Goal: Information Seeking & Learning: Learn about a topic

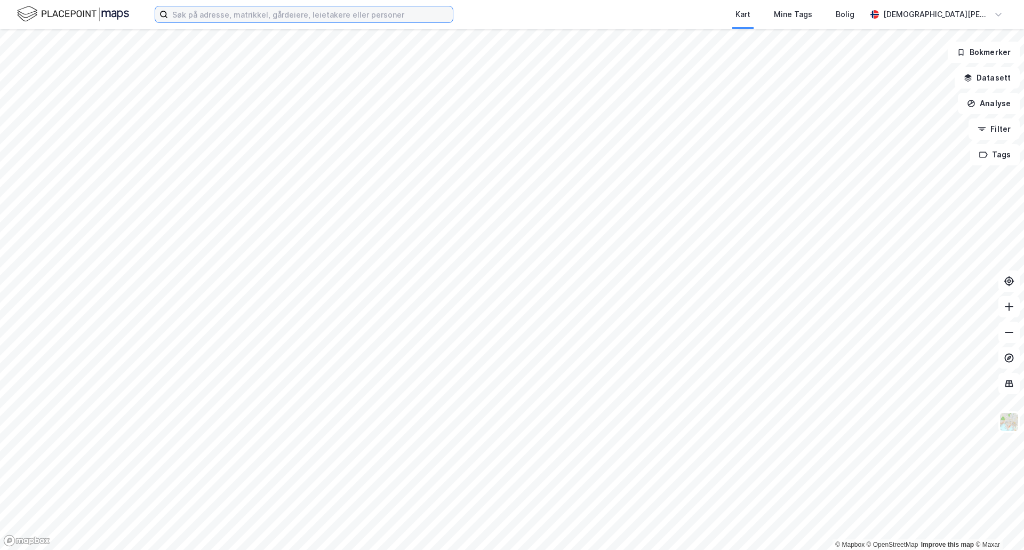
click at [360, 17] on input at bounding box center [310, 14] width 285 height 16
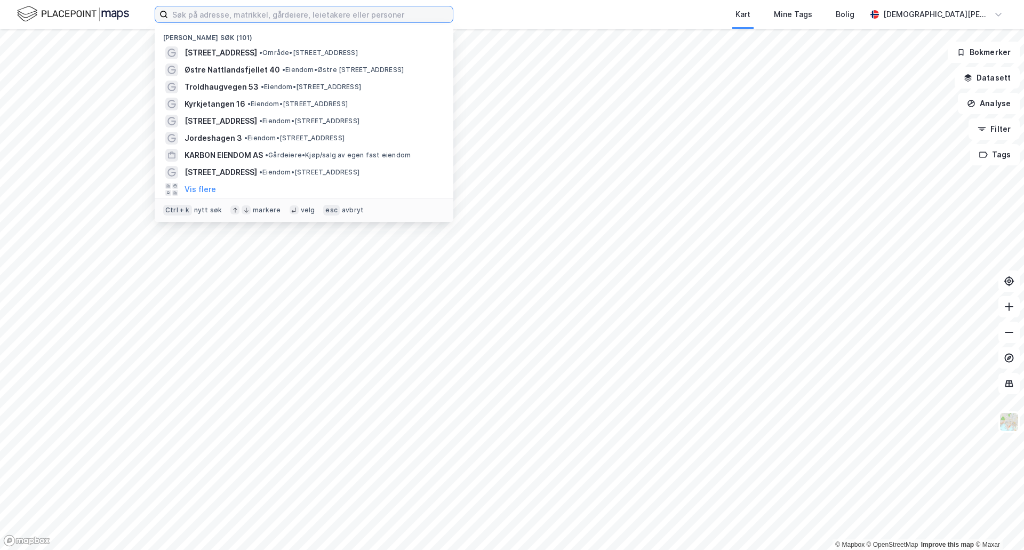
paste input "Snipetjernveien 3"
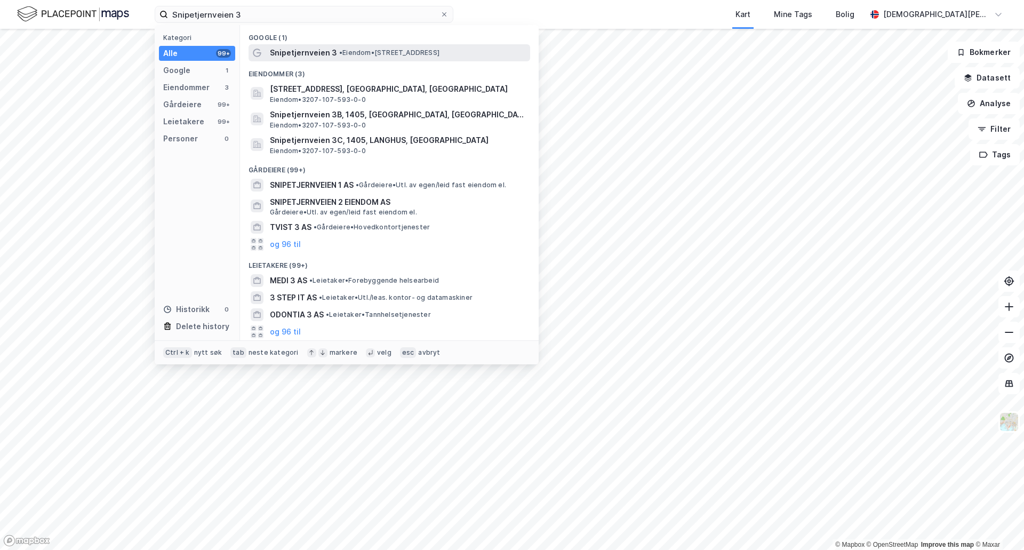
click at [367, 51] on span "• Eiendom • [STREET_ADDRESS]" at bounding box center [389, 53] width 100 height 9
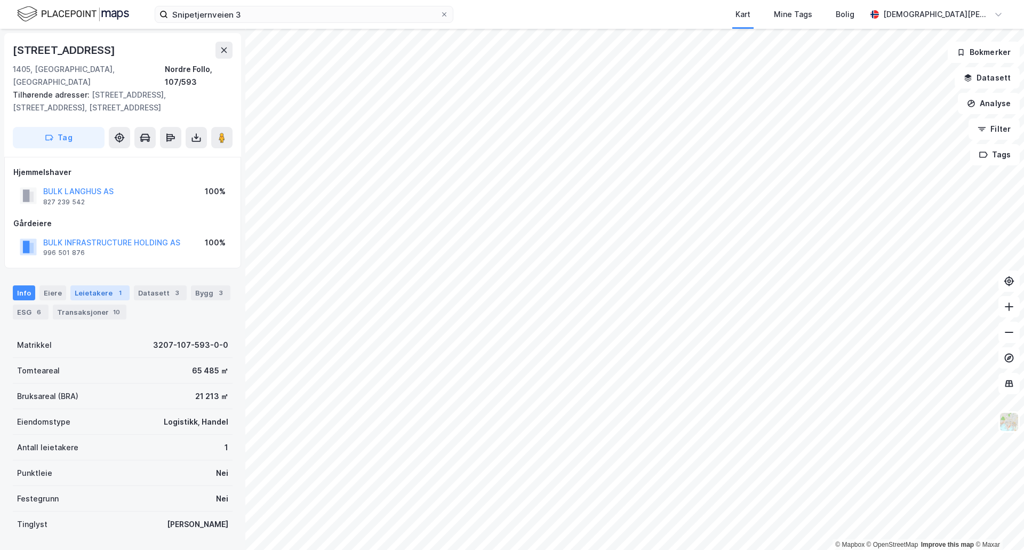
click at [94, 285] on div "Leietakere 1" at bounding box center [99, 292] width 59 height 15
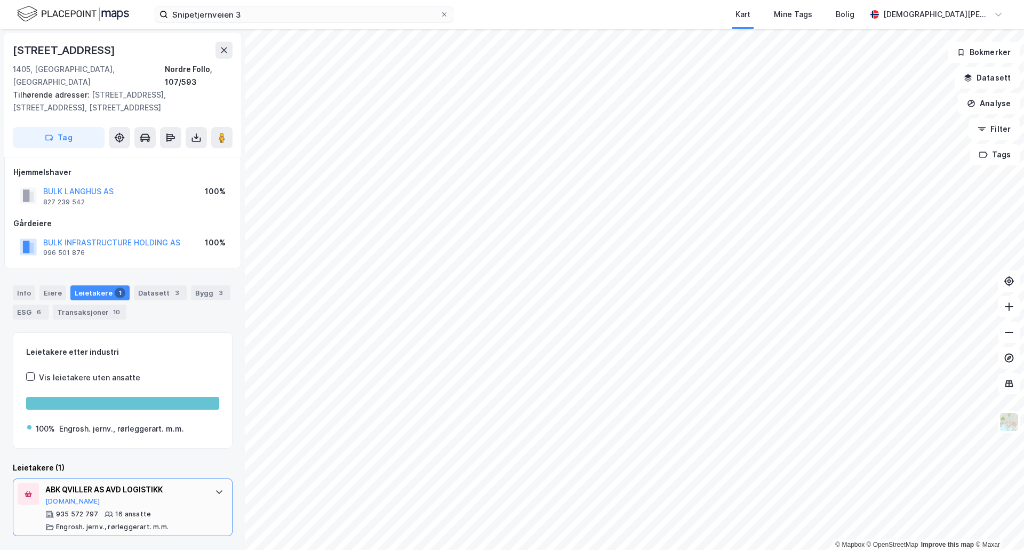
click at [157, 510] on div "935 572 797 16 ansatte [PERSON_NAME]. jernv., rørleggerart. m.m." at bounding box center [124, 520] width 159 height 21
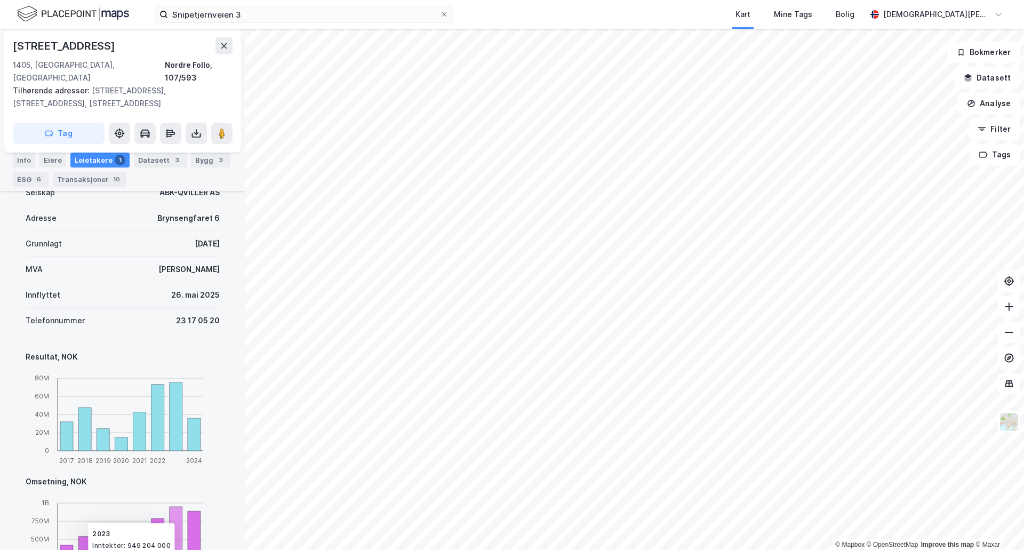
scroll to position [355, 0]
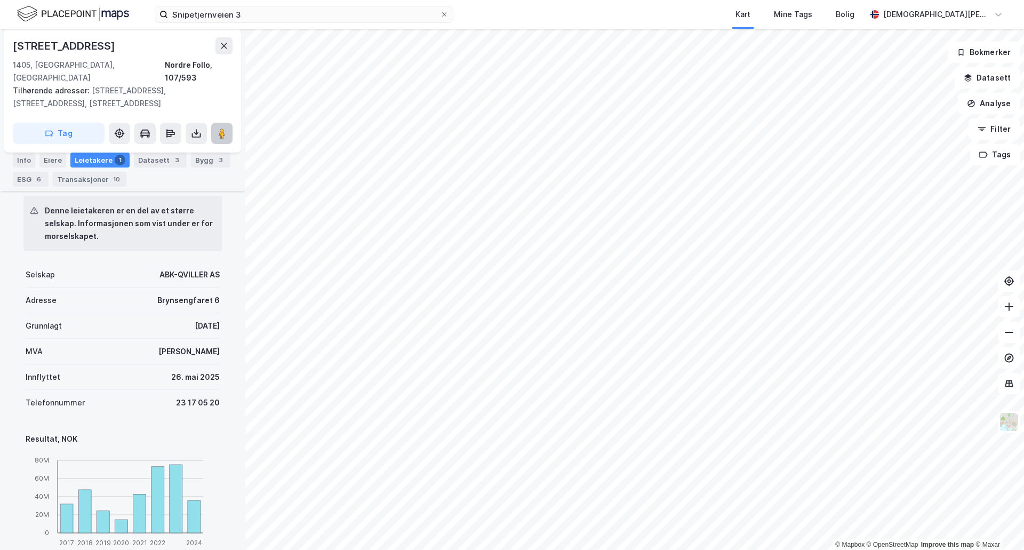
click at [226, 123] on button at bounding box center [221, 133] width 21 height 21
click at [28, 158] on div "Info" at bounding box center [24, 160] width 22 height 15
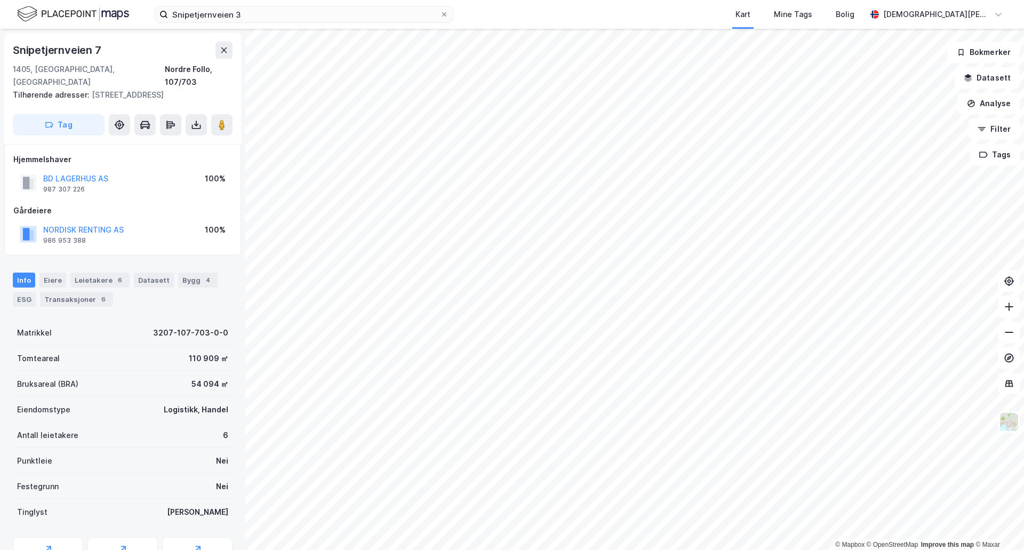
scroll to position [2, 0]
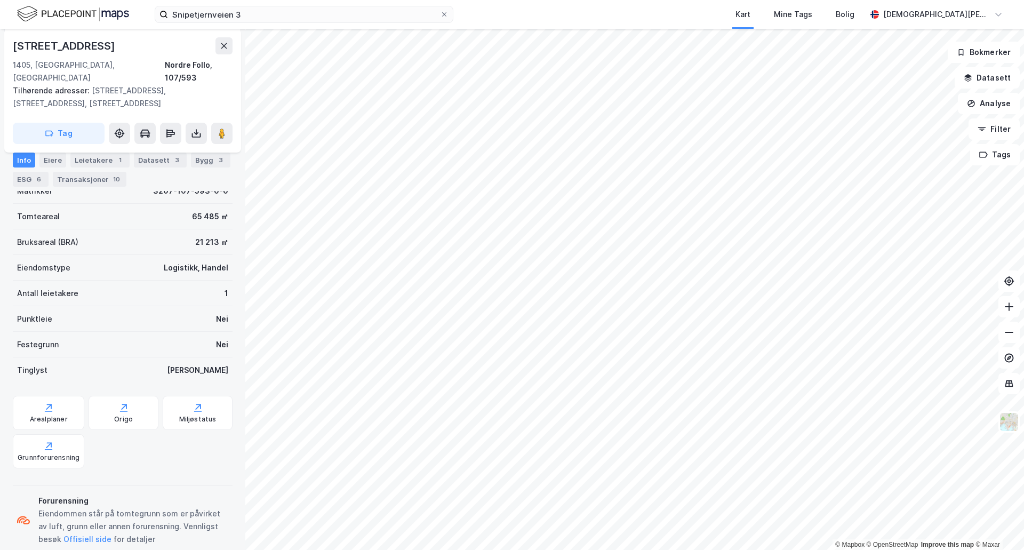
scroll to position [163, 0]
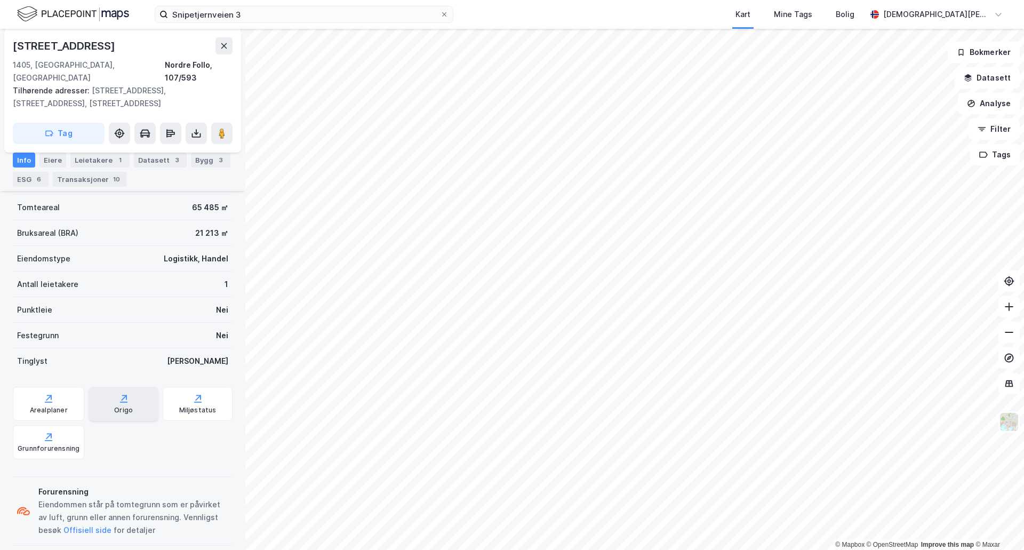
click at [125, 406] on div "Origo" at bounding box center [123, 410] width 19 height 9
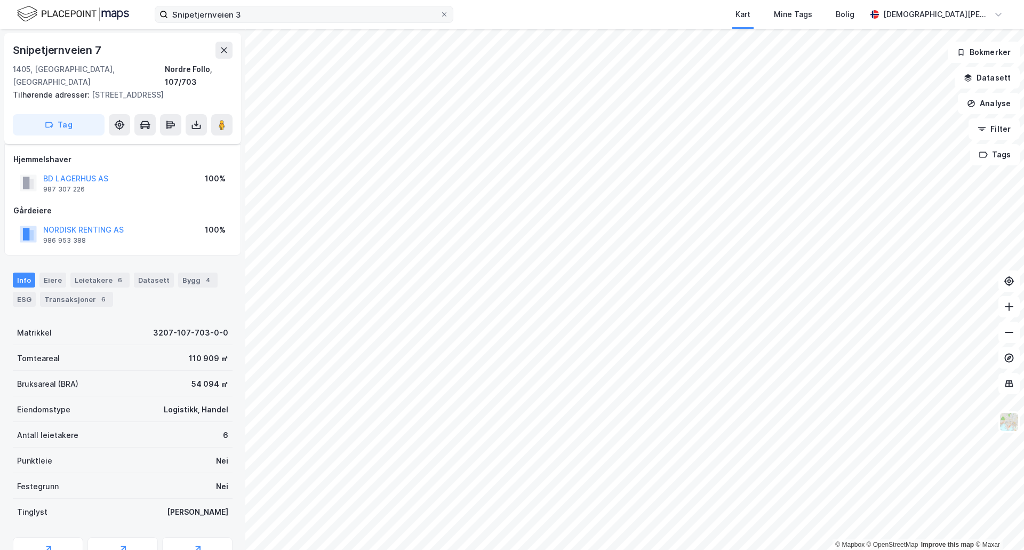
scroll to position [44, 0]
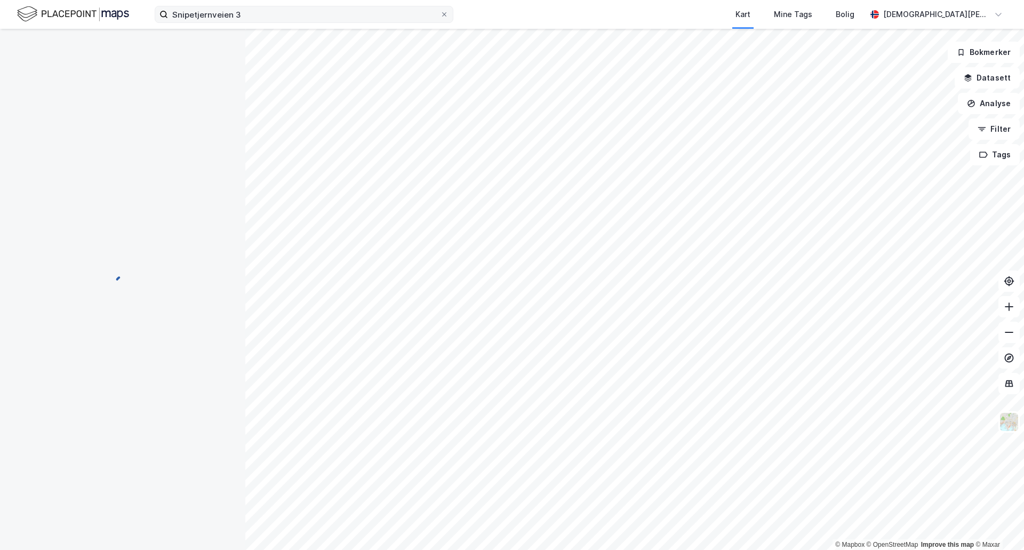
scroll to position [44, 0]
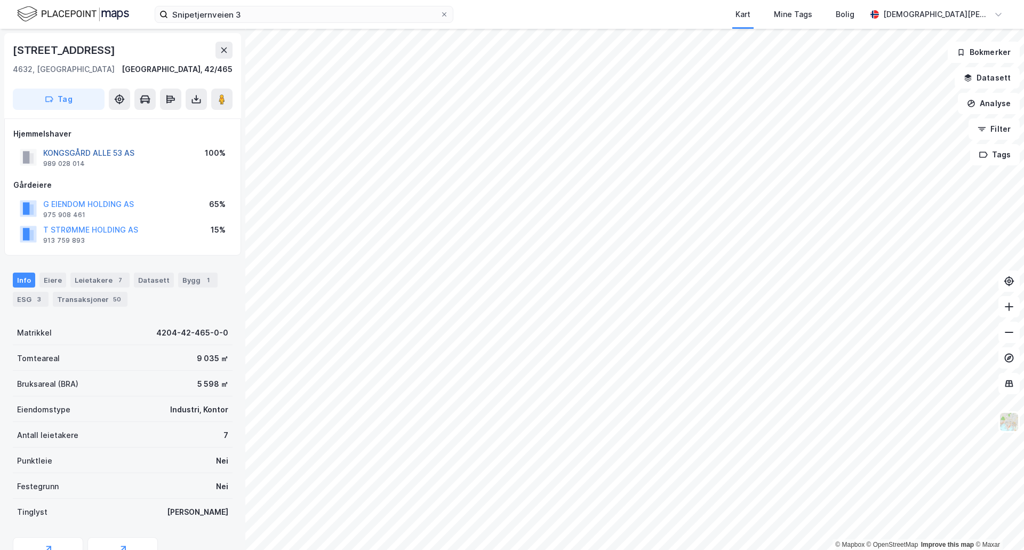
click at [0, 0] on button "KONGSGÅRD ALLE 53 AS" at bounding box center [0, 0] width 0 height 0
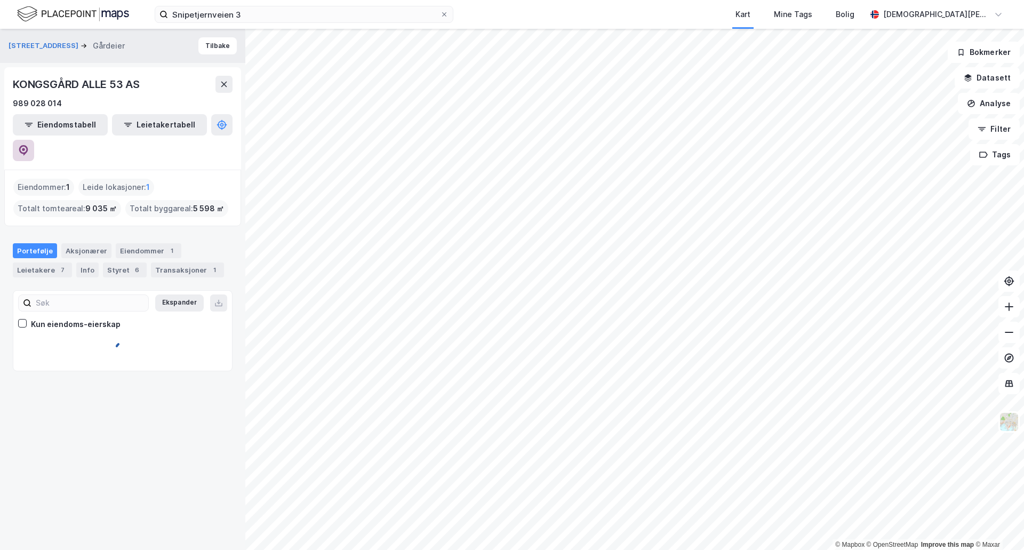
click at [34, 140] on button at bounding box center [23, 150] width 21 height 21
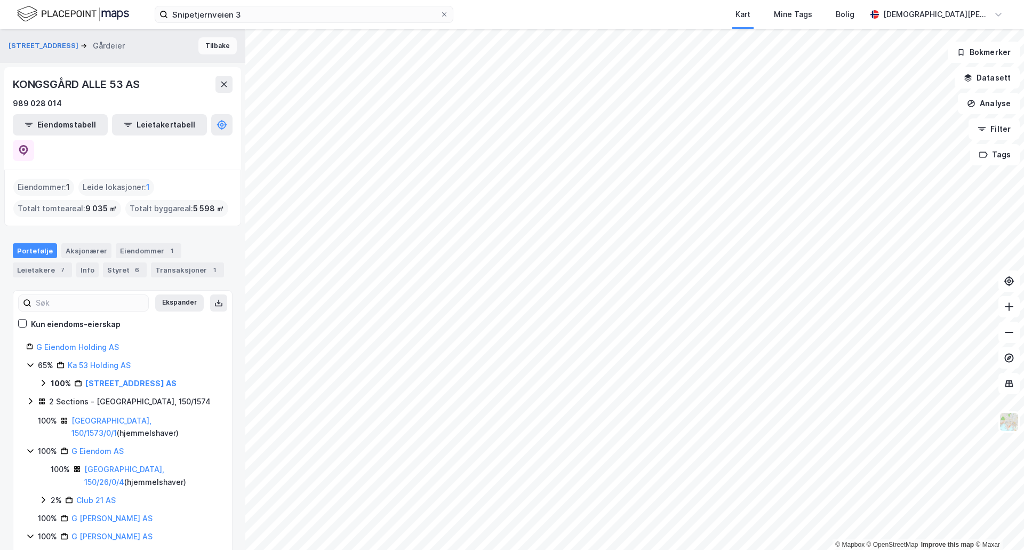
click at [210, 44] on button "Tilbake" at bounding box center [217, 45] width 38 height 17
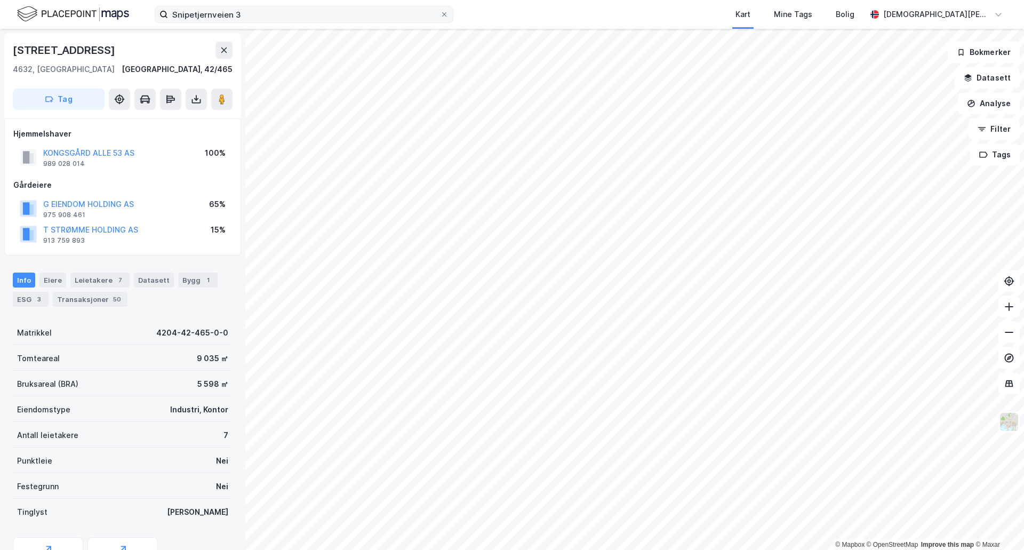
scroll to position [1, 0]
click at [345, 9] on input "Snipetjernveien 3" at bounding box center [304, 14] width 272 height 16
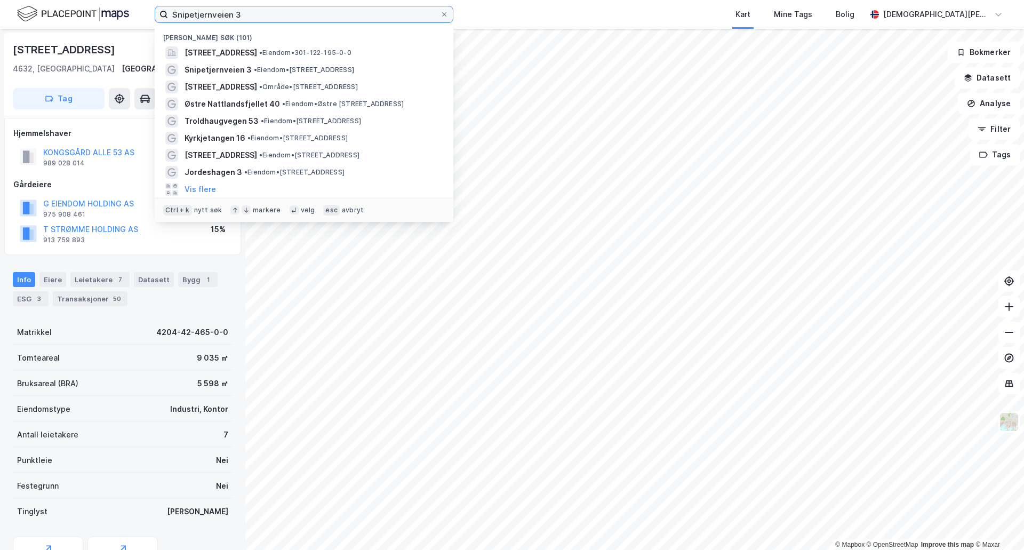
click at [345, 9] on input "Snipetjernveien 3" at bounding box center [304, 14] width 272 height 16
paste input "Jeksleveien 100"
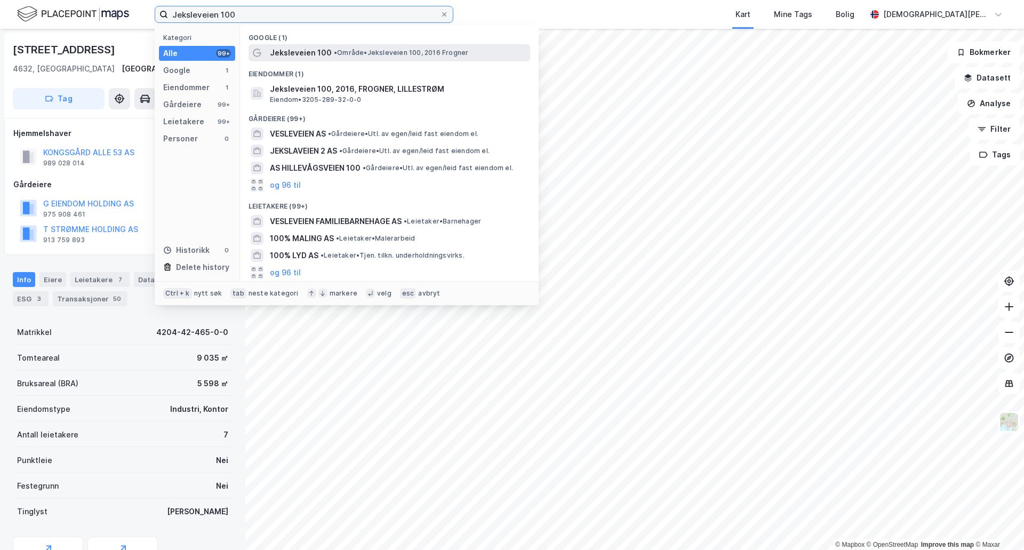
type input "Jeksleveien 100"
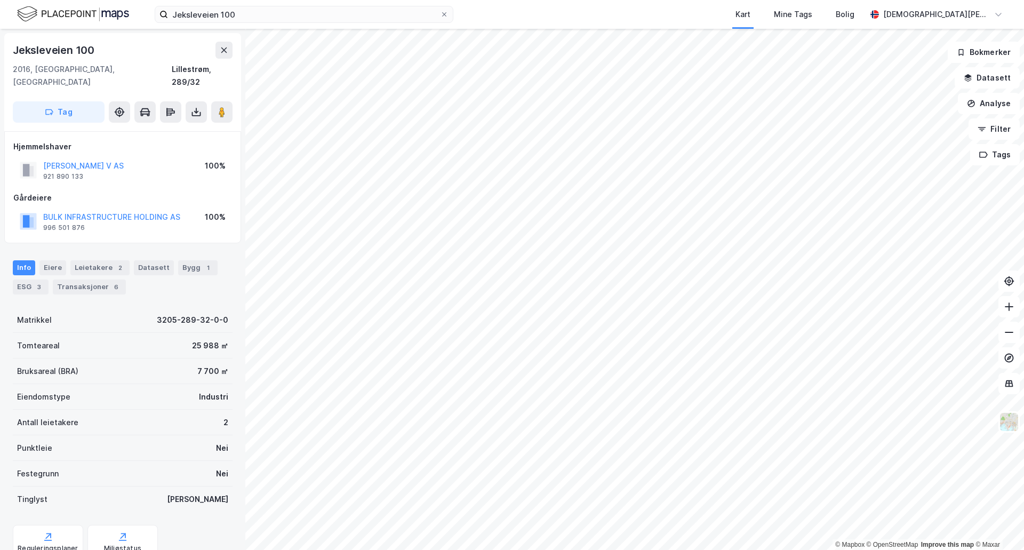
scroll to position [1, 0]
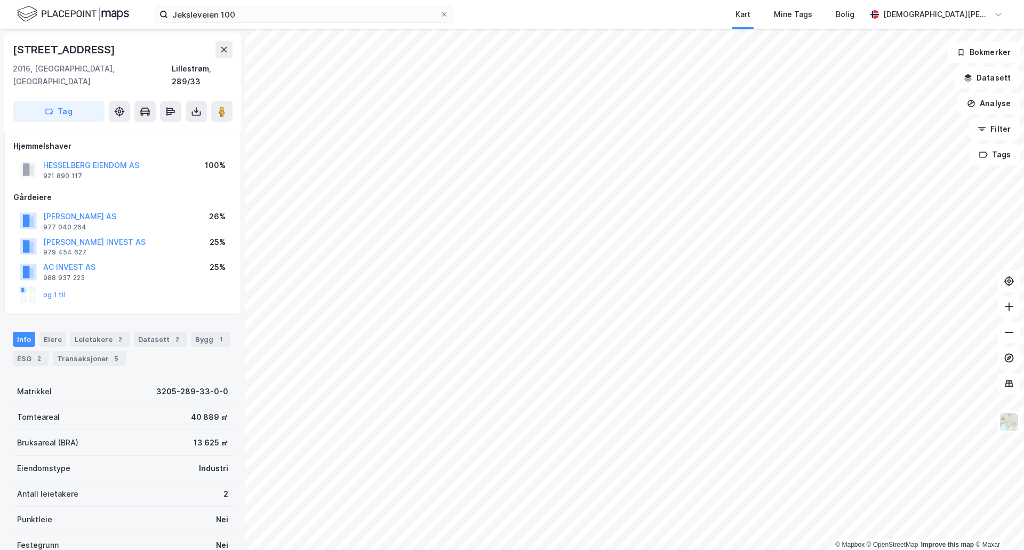
scroll to position [1, 0]
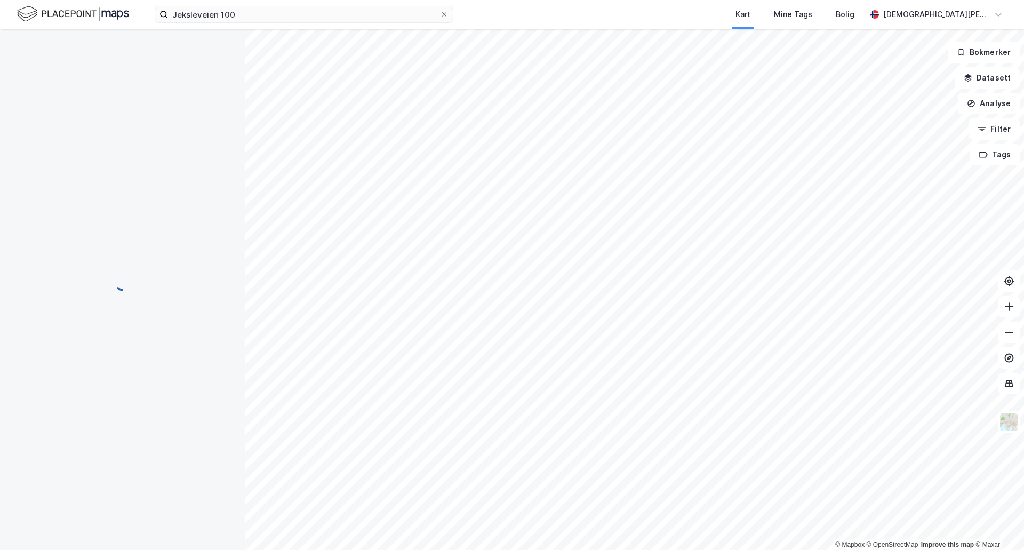
scroll to position [1, 0]
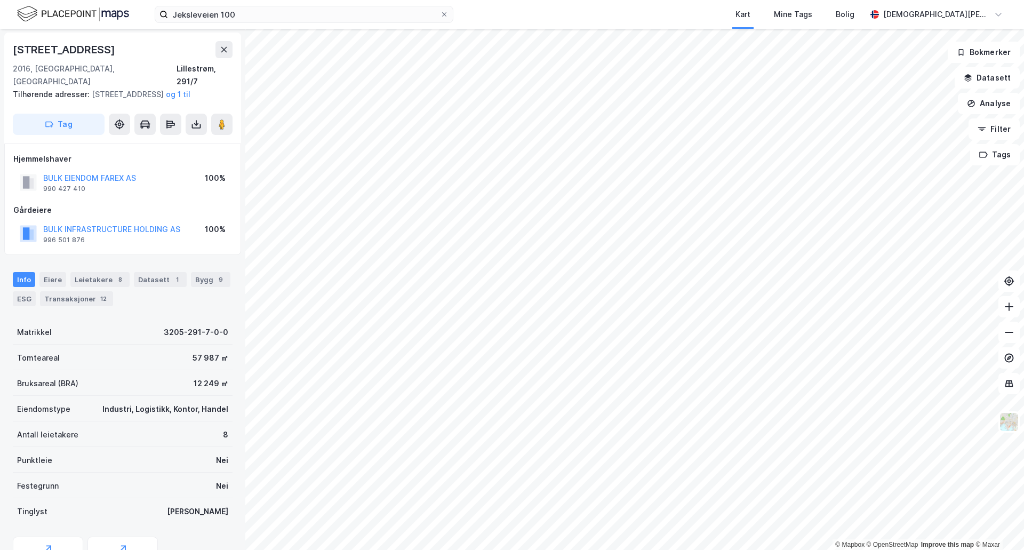
scroll to position [1, 0]
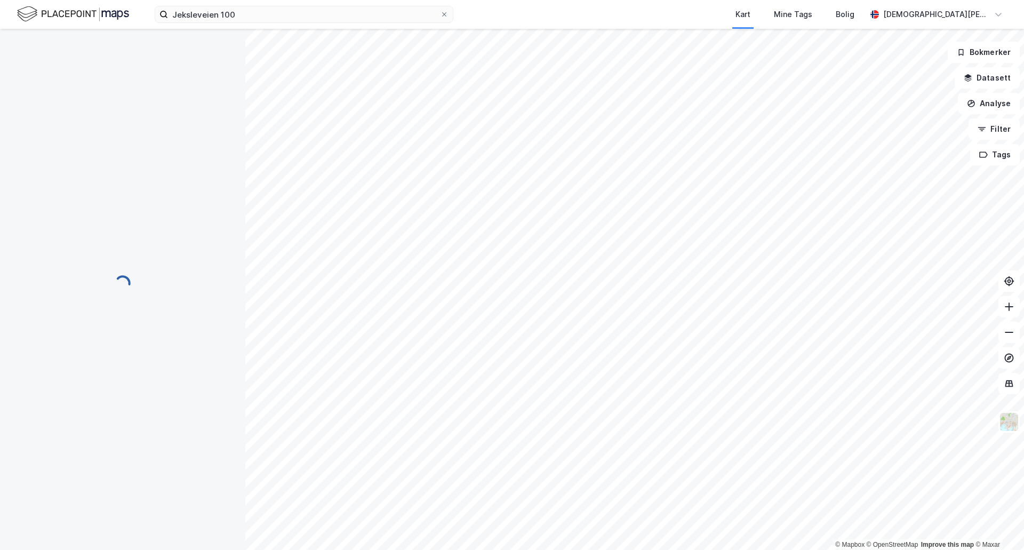
scroll to position [1, 0]
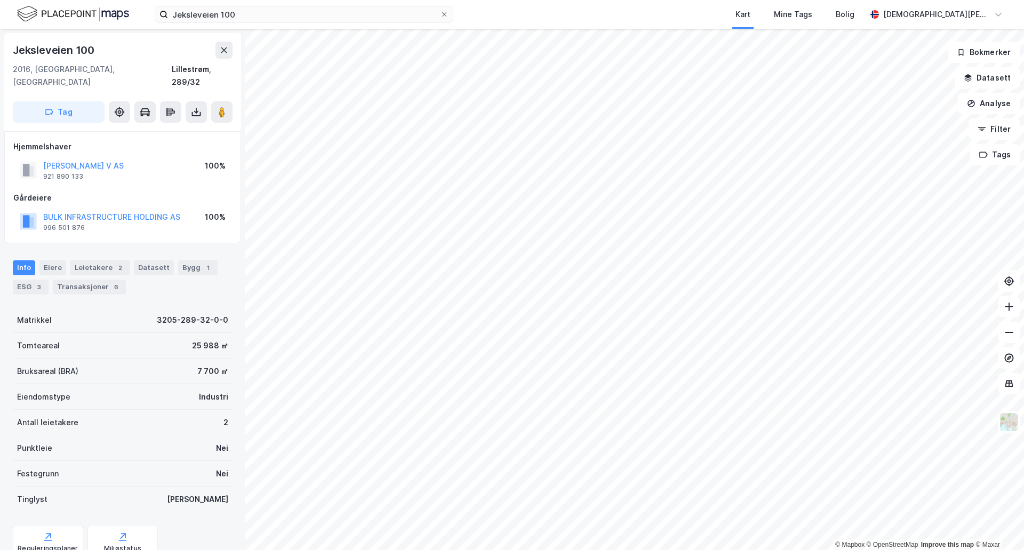
scroll to position [1, 0]
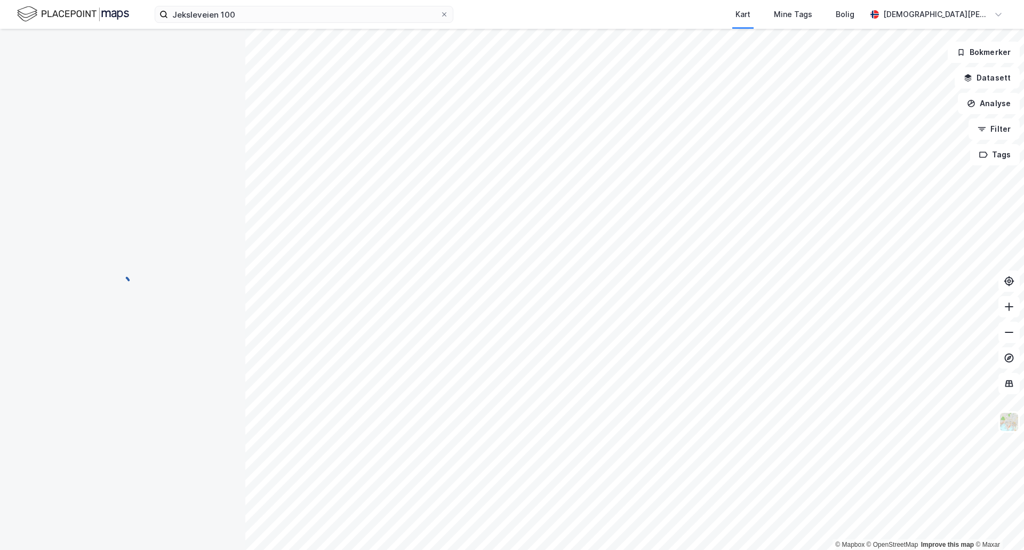
scroll to position [1, 0]
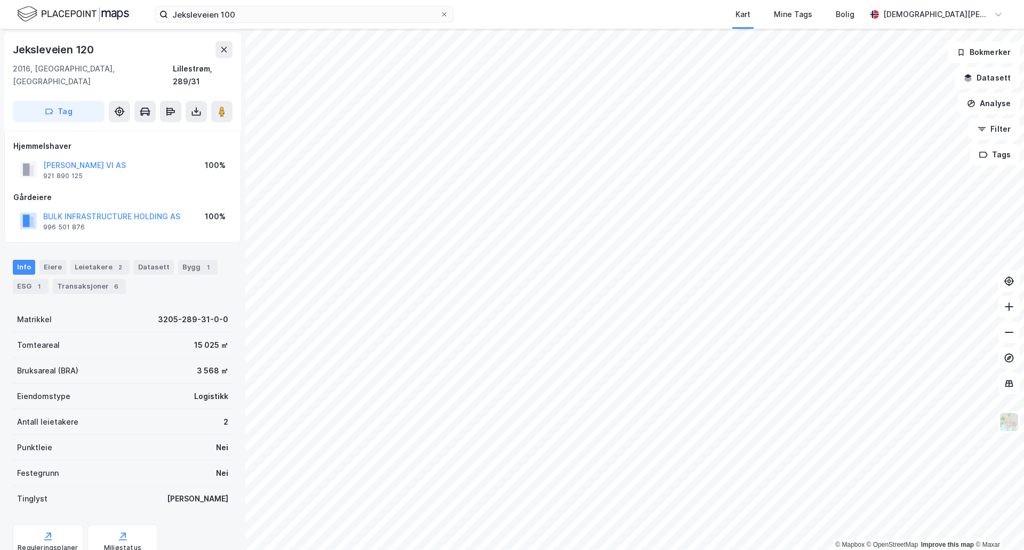
scroll to position [1, 0]
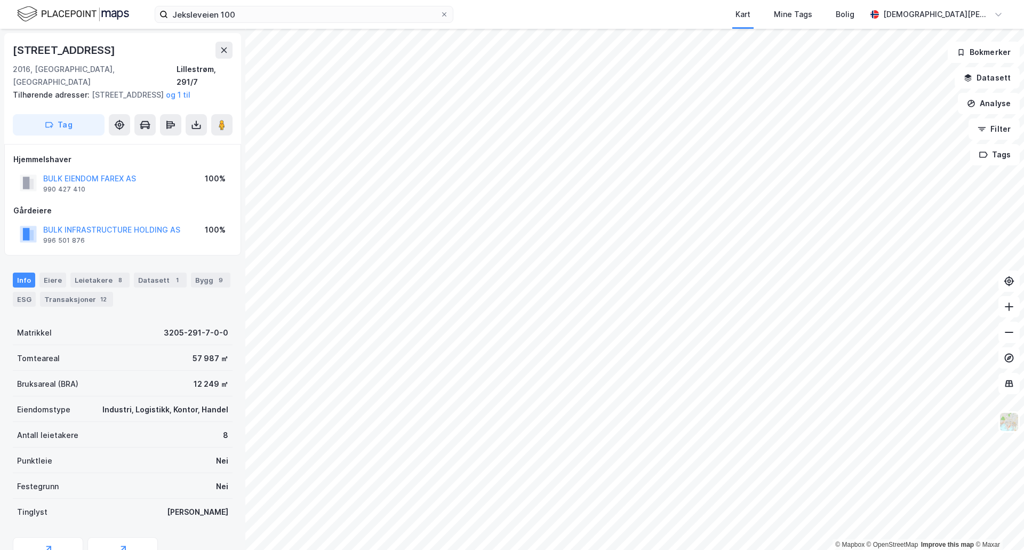
scroll to position [1, 0]
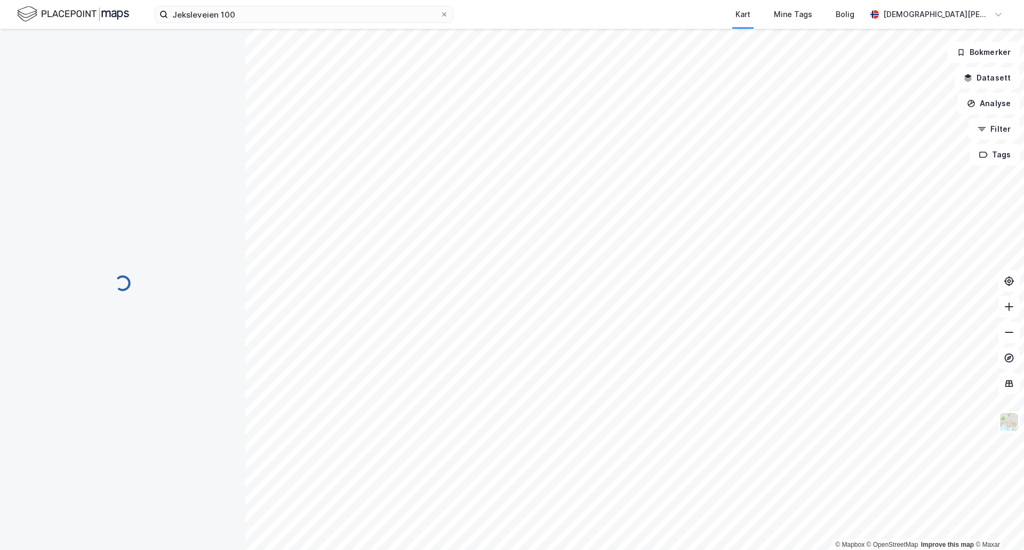
scroll to position [1, 0]
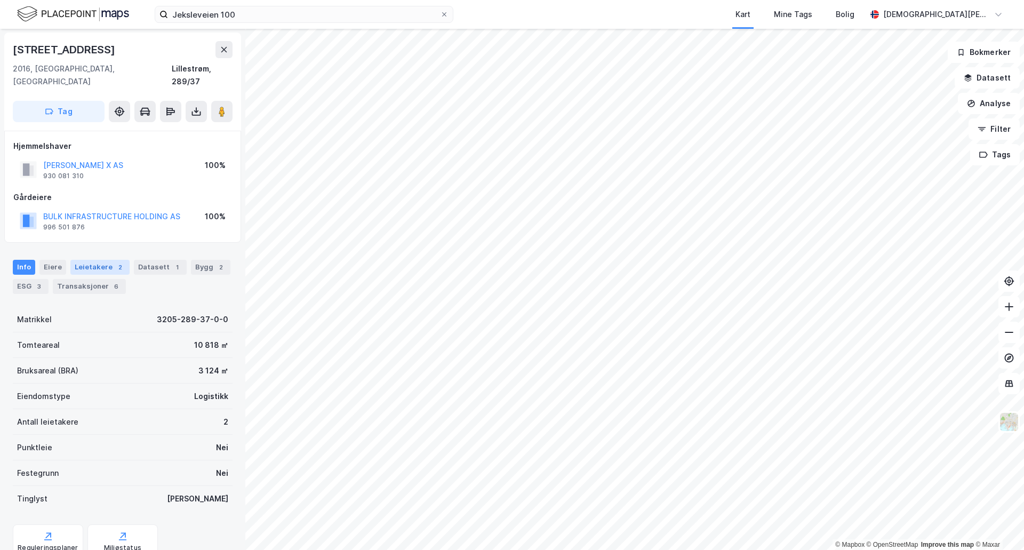
click at [78, 260] on div "Leietakere 2" at bounding box center [99, 267] width 59 height 15
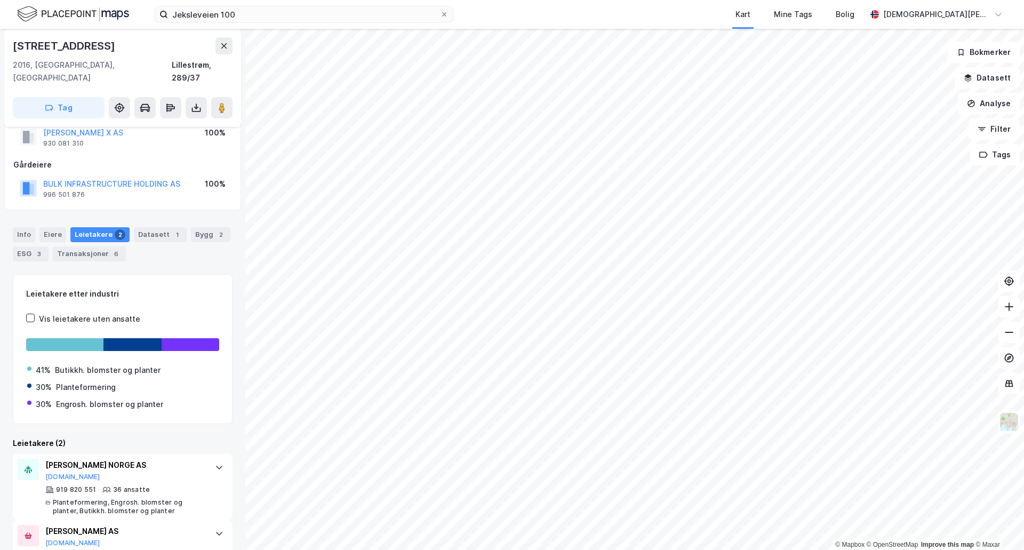
scroll to position [61, 0]
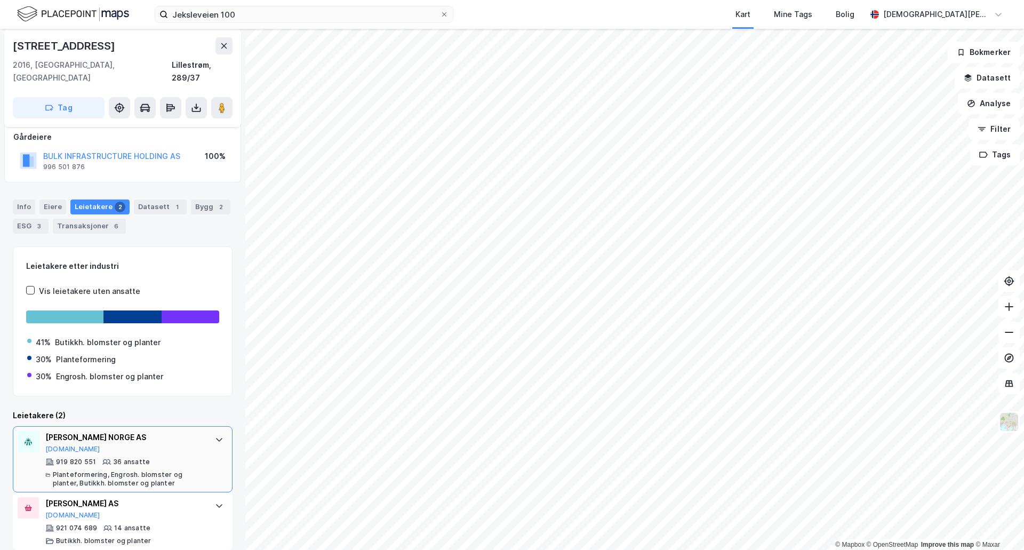
click at [194, 441] on div "[PERSON_NAME] NORGE AS [DOMAIN_NAME]" at bounding box center [124, 442] width 159 height 22
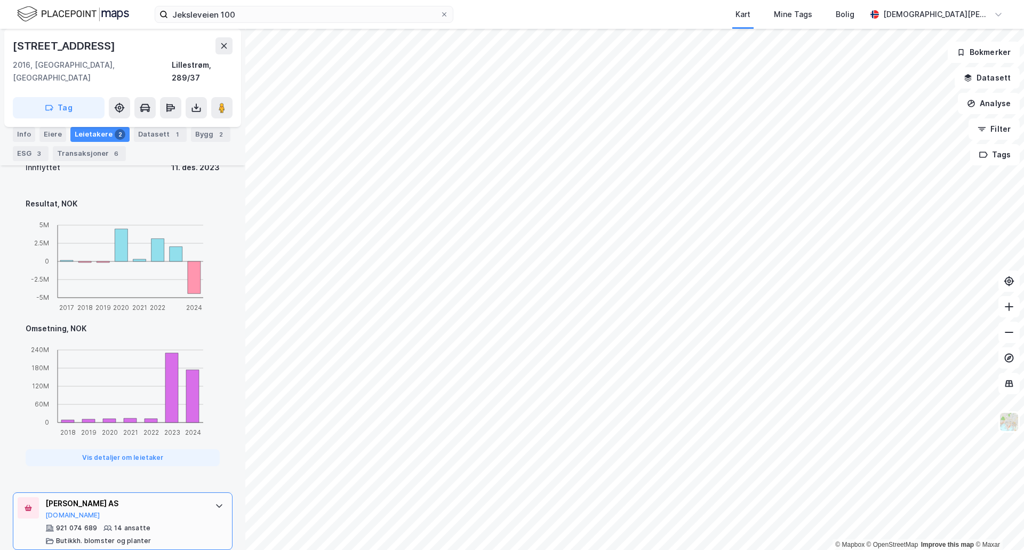
drag, startPoint x: 210, startPoint y: 495, endPoint x: 202, endPoint y: 486, distance: 12.1
click at [215, 502] on icon at bounding box center [219, 506] width 9 height 9
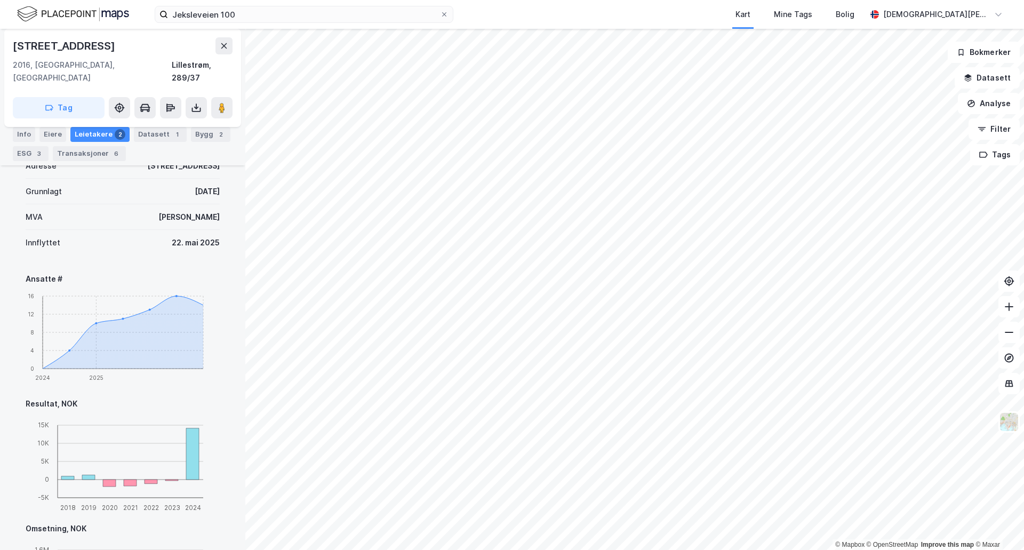
scroll to position [338, 0]
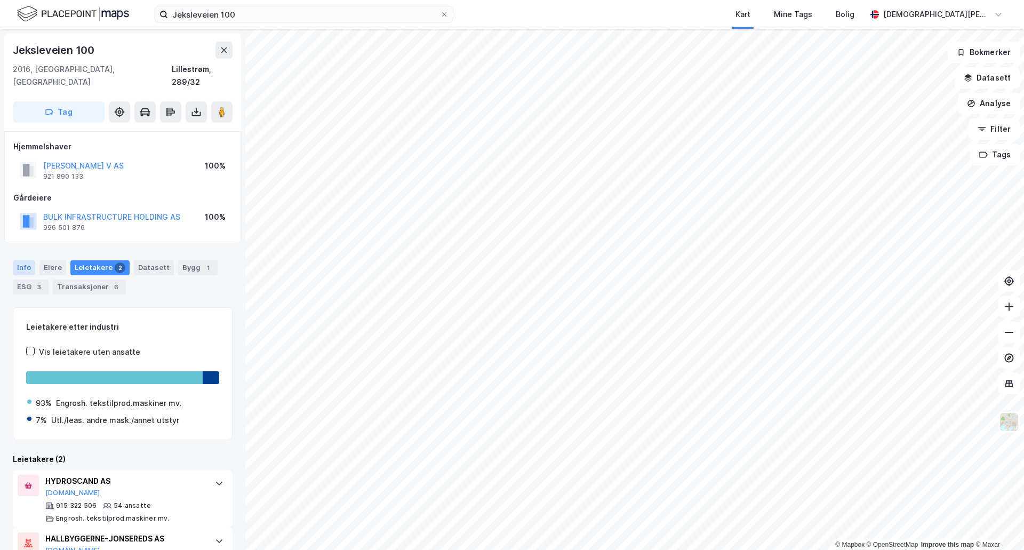
click at [16, 260] on div "Info" at bounding box center [24, 267] width 22 height 15
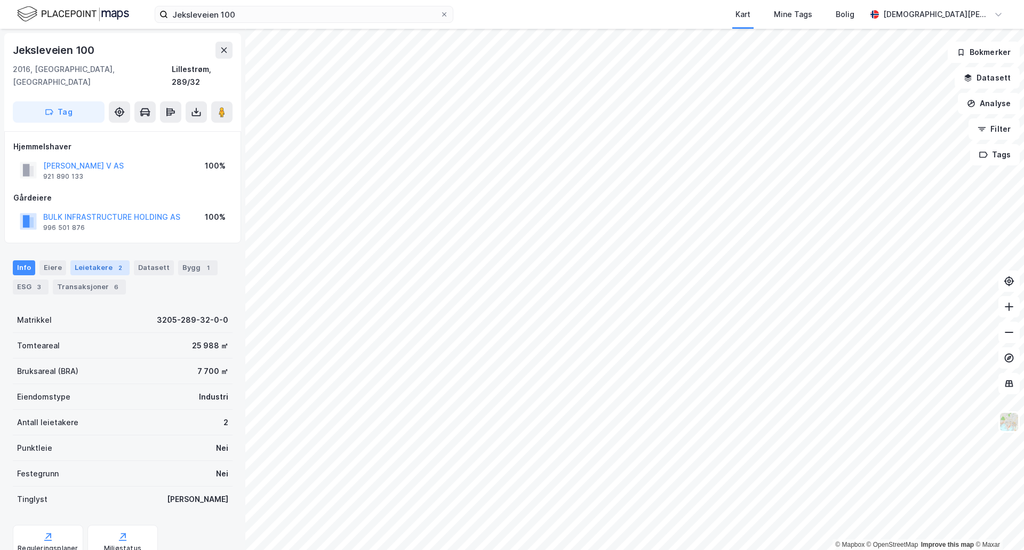
click at [97, 260] on div "Leietakere 2" at bounding box center [99, 267] width 59 height 15
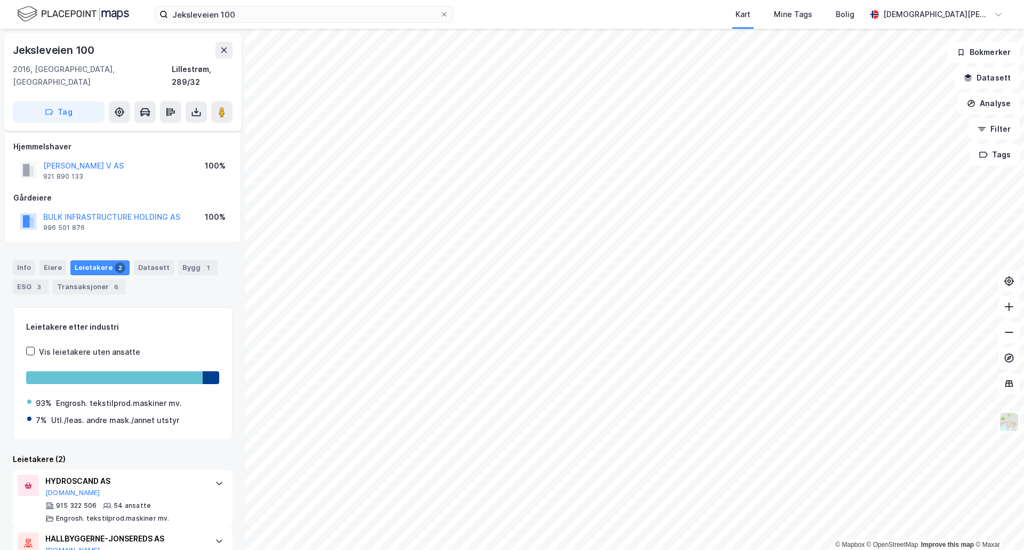
scroll to position [35, 0]
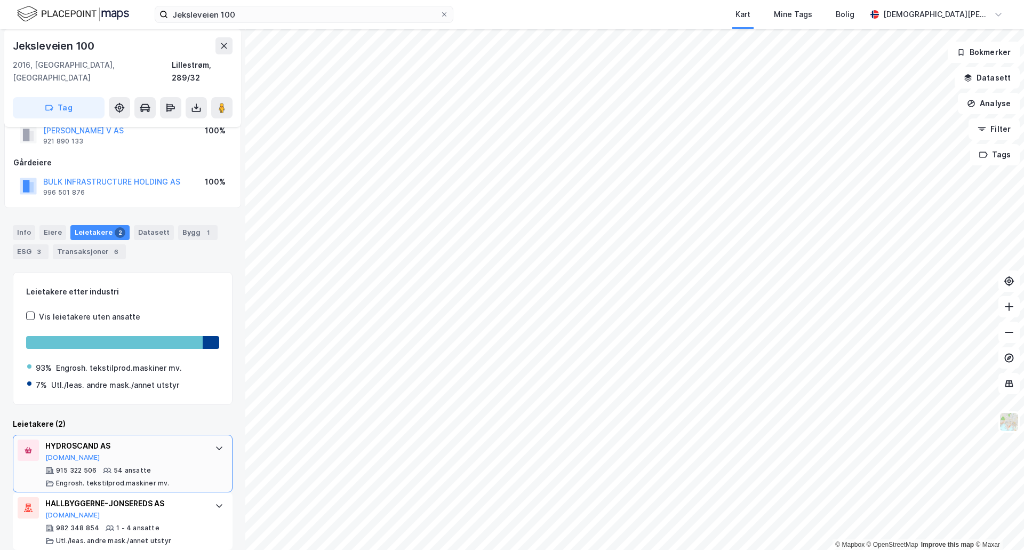
click at [181, 442] on div "HYDROSCAND AS [DOMAIN_NAME]" at bounding box center [124, 451] width 159 height 22
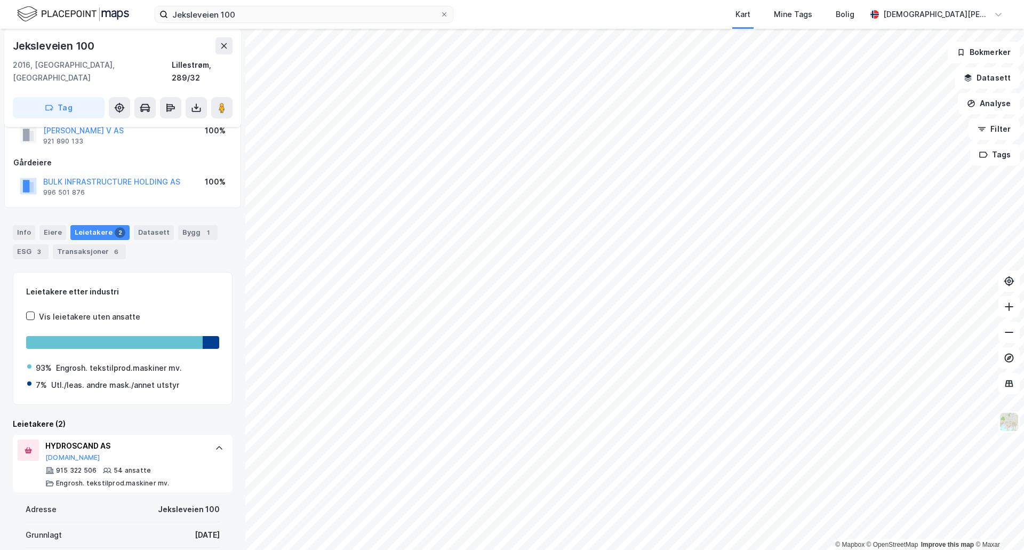
scroll to position [505, 0]
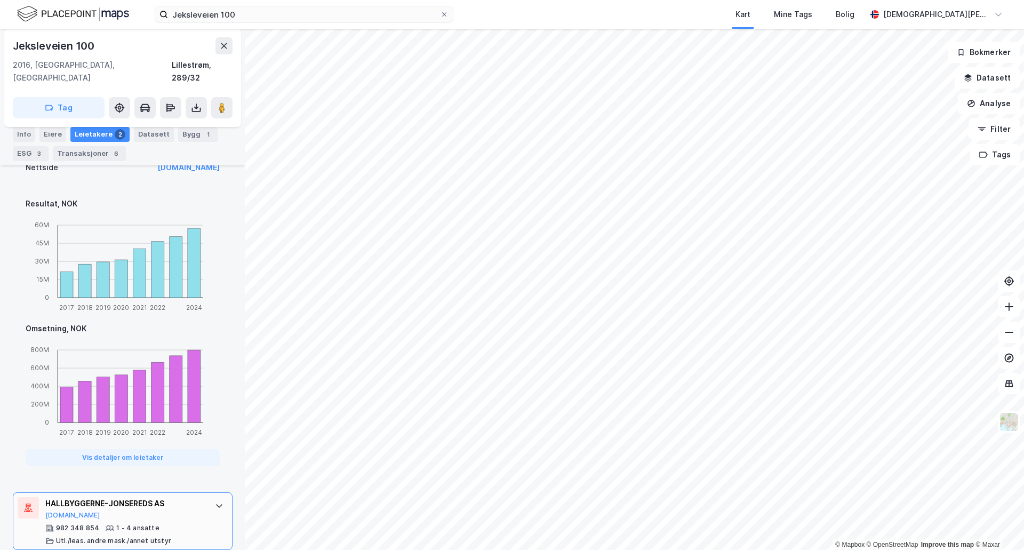
click at [192, 492] on div "HALLBYGGERNE-JONSEREDS AS [DOMAIN_NAME] 982 348 854 1 - 4 ansatte [PERSON_NAME]…" at bounding box center [123, 521] width 220 height 58
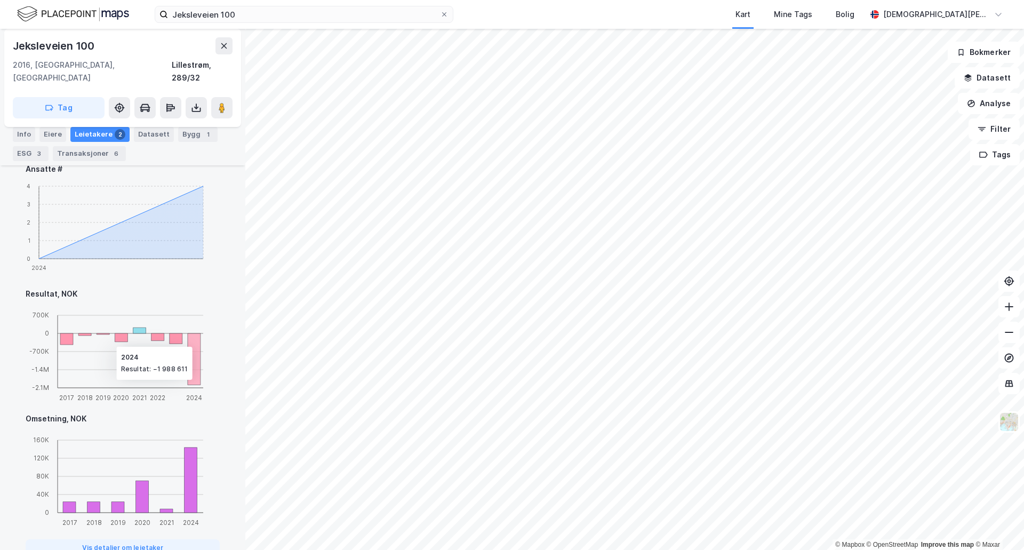
scroll to position [605, 0]
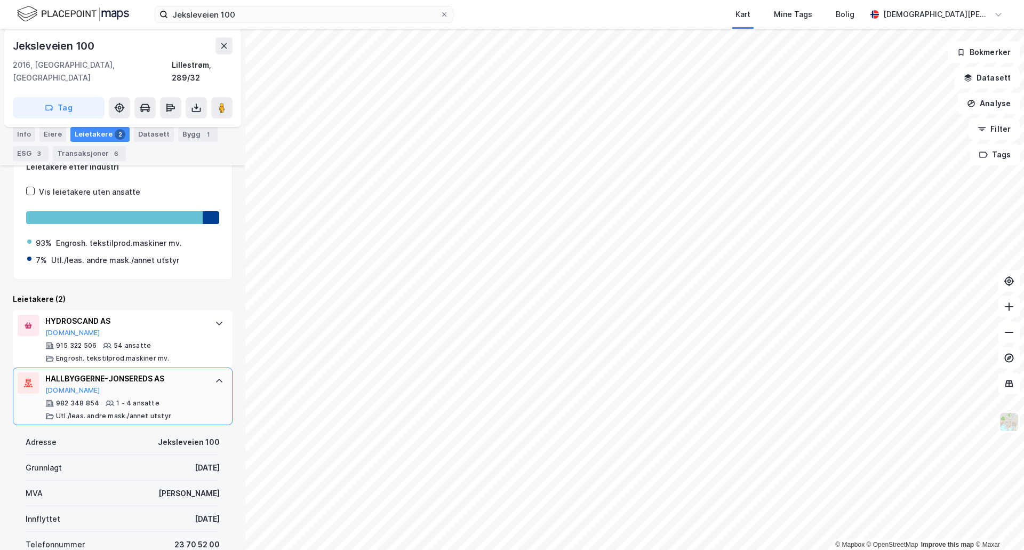
click at [211, 372] on div at bounding box center [219, 380] width 17 height 17
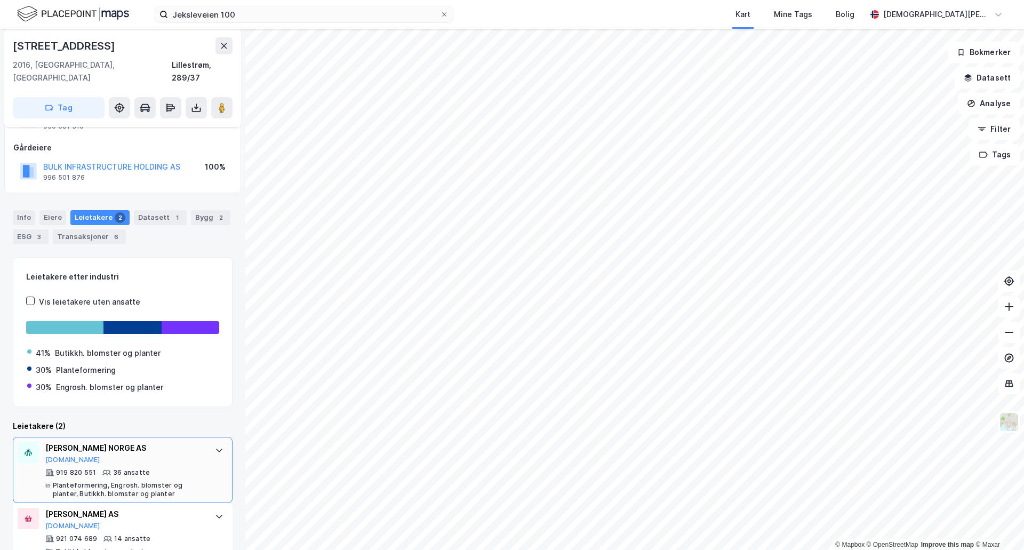
scroll to position [61, 0]
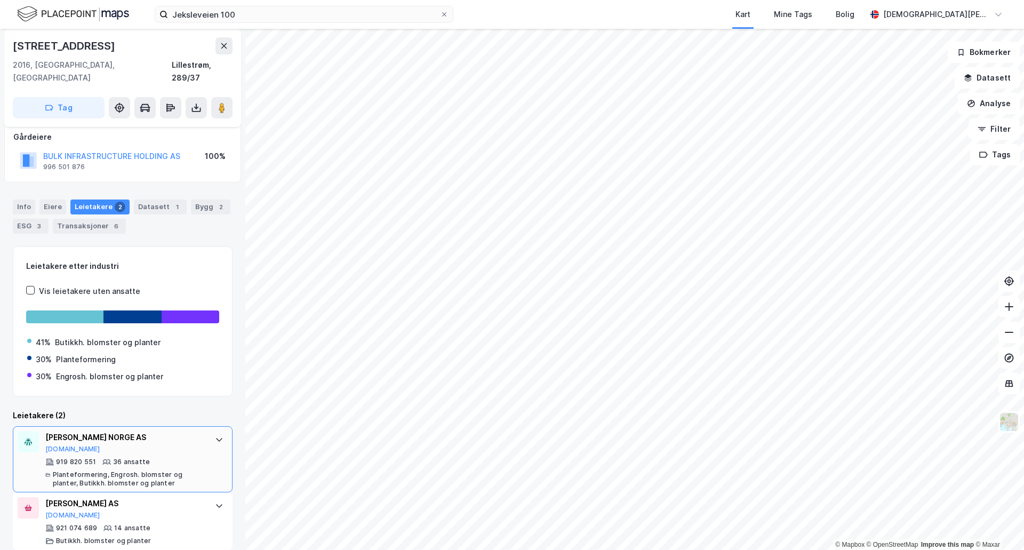
drag, startPoint x: 176, startPoint y: 452, endPoint x: 182, endPoint y: 449, distance: 7.2
click at [176, 458] on div "919 820 551 36 ansatte Planteformering, Engrosh. blomster og planter, Butikkh. …" at bounding box center [124, 473] width 159 height 30
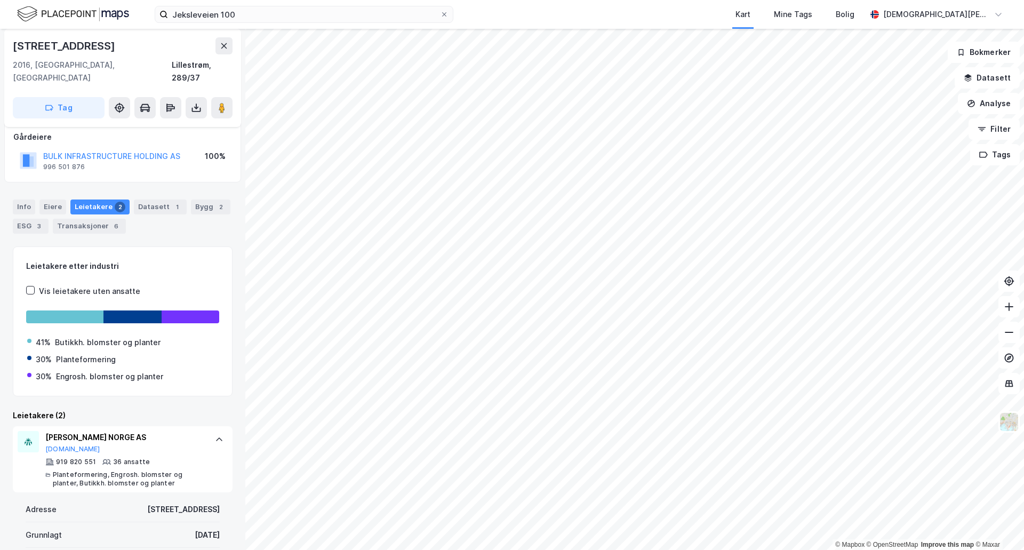
scroll to position [480, 0]
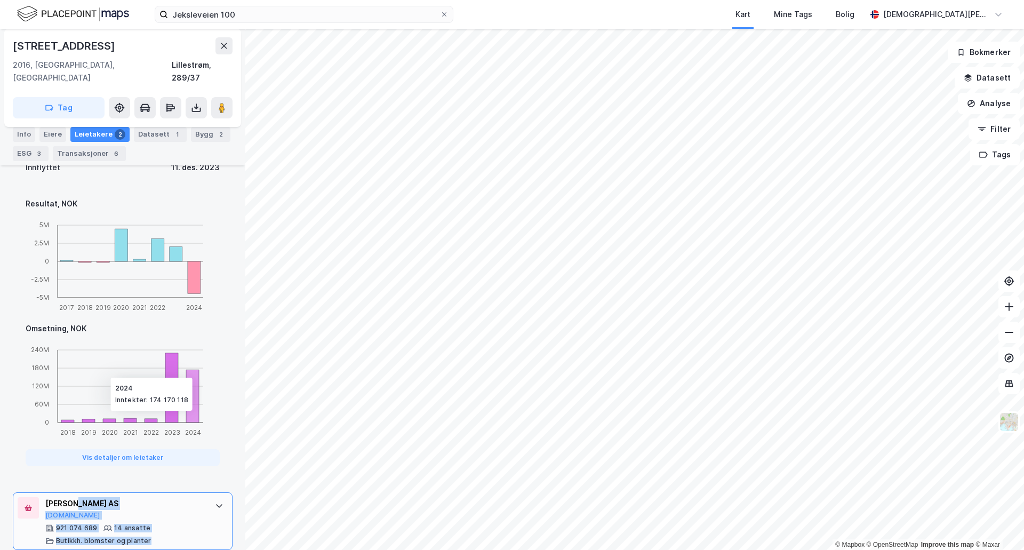
click at [198, 501] on div "[PERSON_NAME] AS [DOMAIN_NAME] 921 074 689 14 ansatte [PERSON_NAME]. blomster o…" at bounding box center [123, 521] width 220 height 58
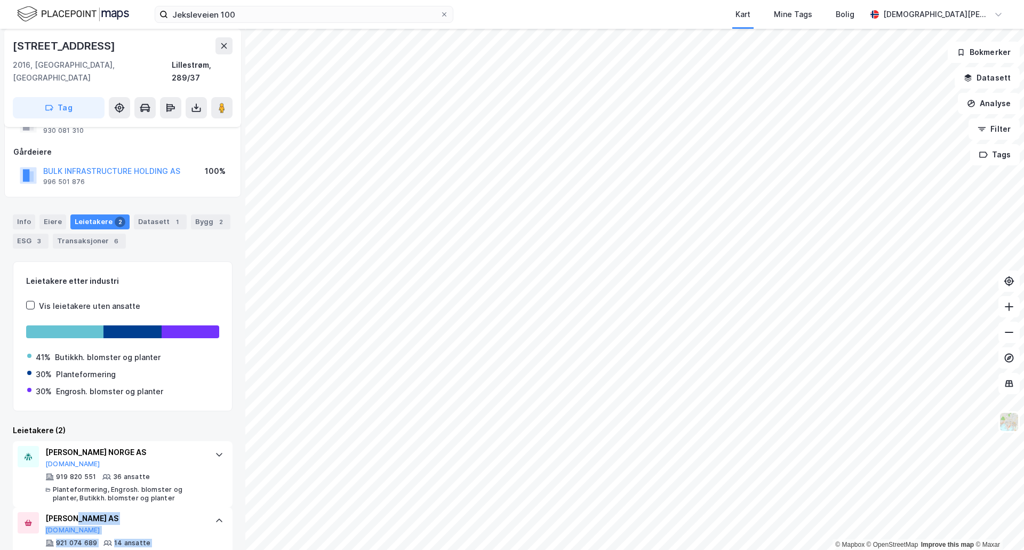
scroll to position [0, 0]
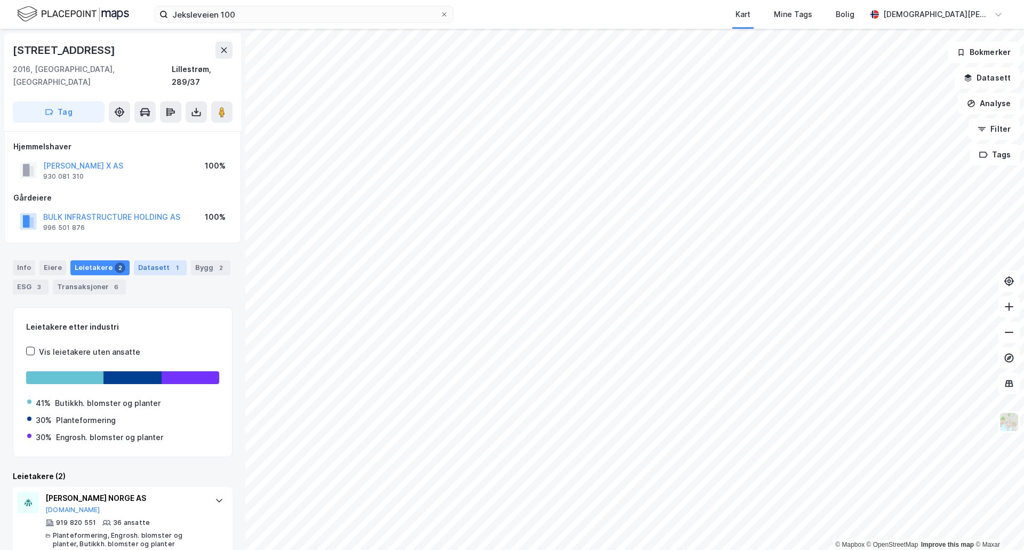
click at [152, 260] on div "Datasett 1" at bounding box center [160, 267] width 53 height 15
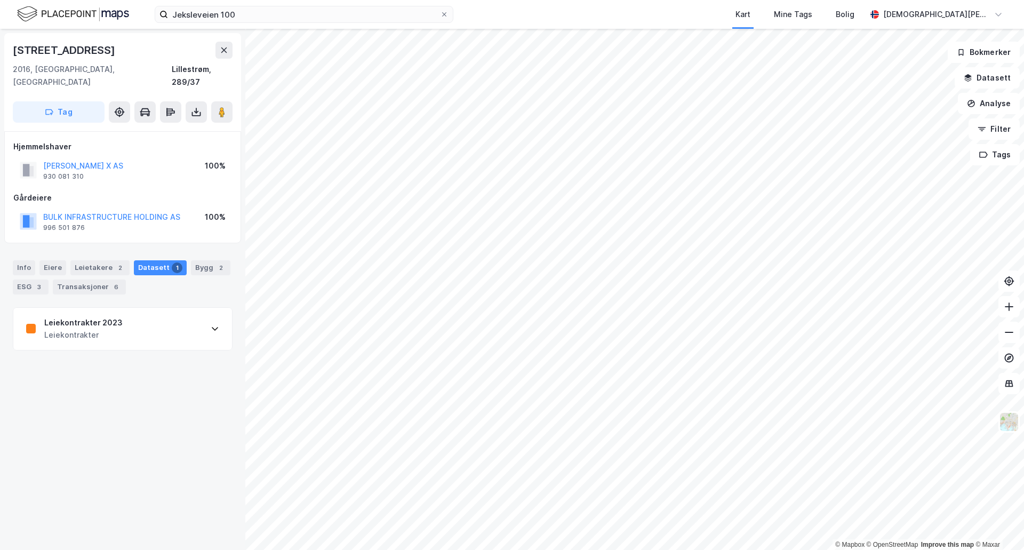
click at [141, 312] on div "Leiekontrakter 2023 Leiekontrakter" at bounding box center [122, 329] width 219 height 43
click at [185, 260] on div "Bygg 1" at bounding box center [197, 267] width 39 height 15
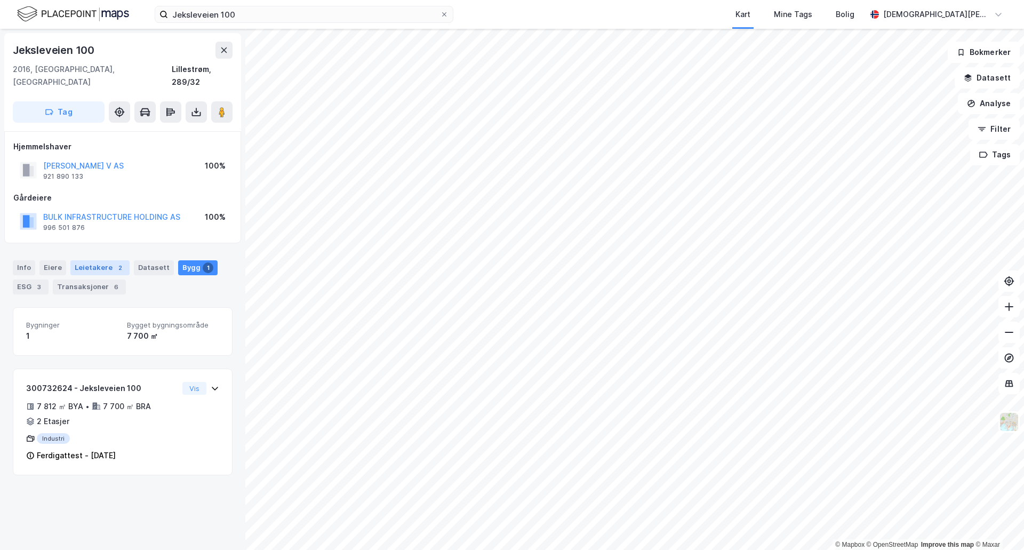
click at [95, 260] on div "Leietakere 2" at bounding box center [99, 267] width 59 height 15
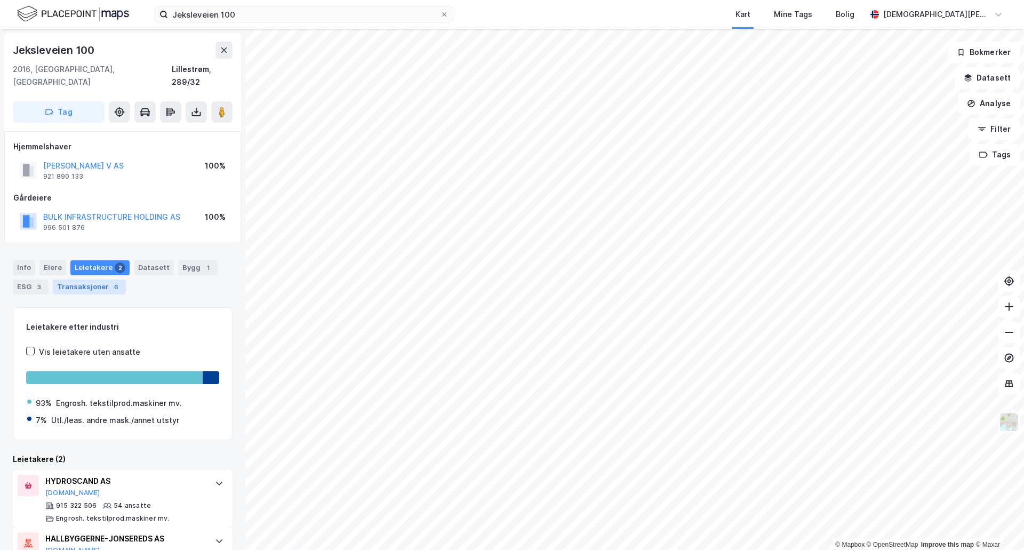
click at [97, 280] on div "Transaksjoner 6" at bounding box center [89, 287] width 73 height 15
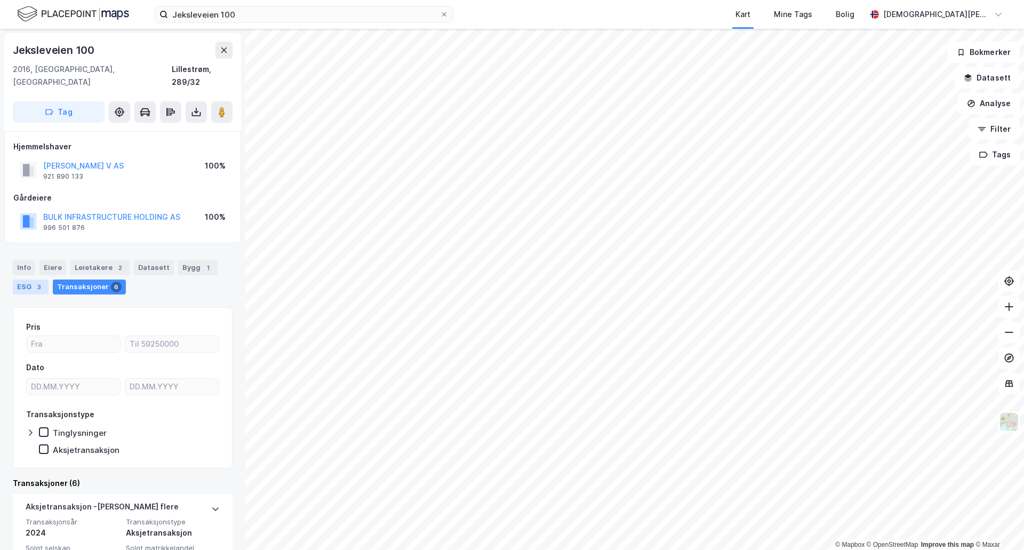
click at [31, 280] on div "ESG 3" at bounding box center [31, 287] width 36 height 15
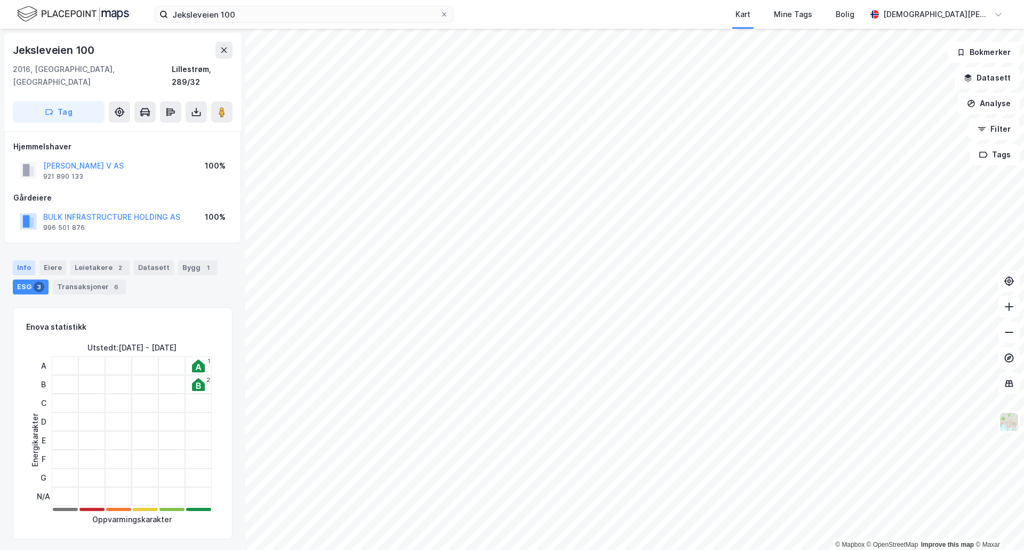
click at [17, 260] on div "Info" at bounding box center [24, 267] width 22 height 15
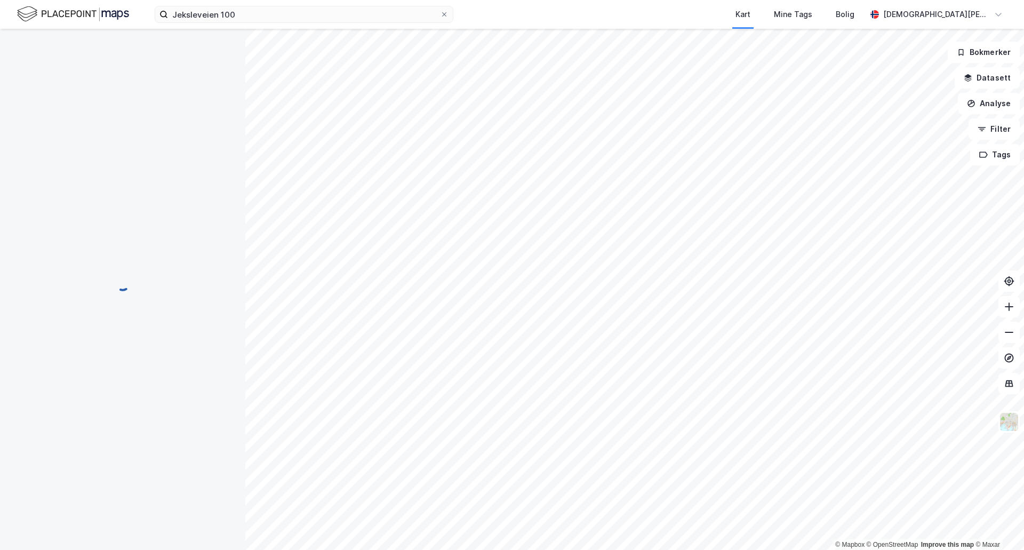
scroll to position [2, 0]
